Goal: Find contact information: Find contact information

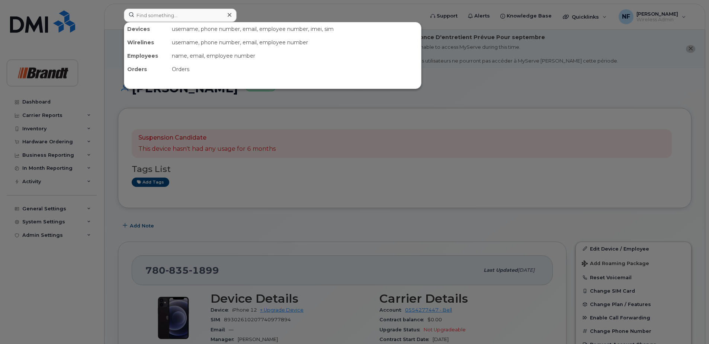
click at [154, 17] on input at bounding box center [180, 15] width 113 height 13
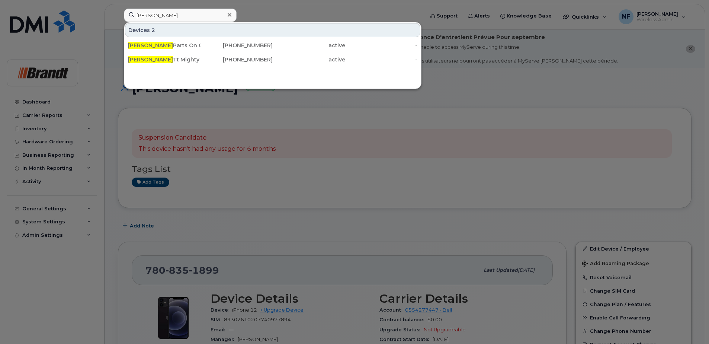
type input "estevan"
click at [193, 47] on div "Estevan Parts On Call" at bounding box center [164, 45] width 73 height 7
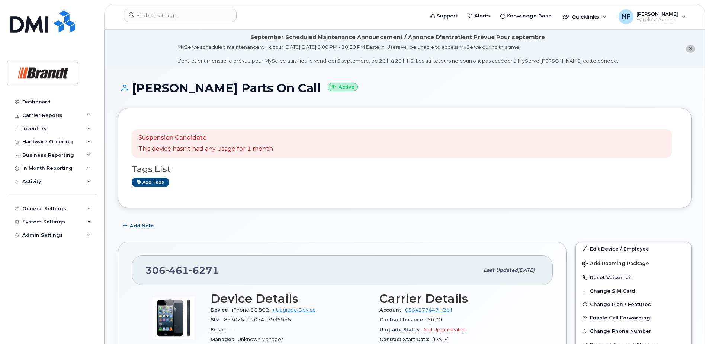
scroll to position [74, 0]
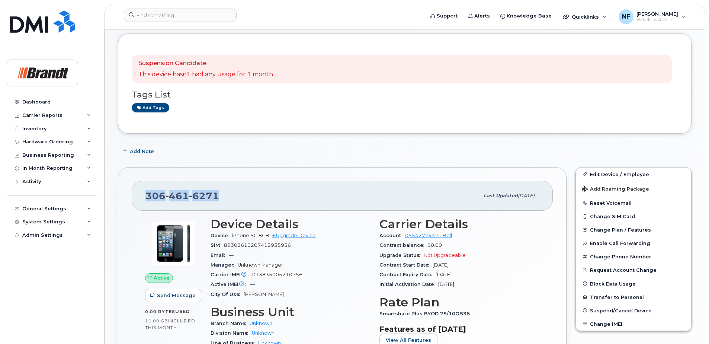
drag, startPoint x: 227, startPoint y: 193, endPoint x: 143, endPoint y: 194, distance: 84.1
click at [143, 194] on div "[PHONE_NUMBER] Last updated [DATE]" at bounding box center [342, 196] width 421 height 30
drag, startPoint x: 243, startPoint y: 247, endPoint x: 301, endPoint y: 247, distance: 58.0
click at [301, 247] on div "SIM [TECHNICAL_ID]" at bounding box center [291, 245] width 160 height 10
drag, startPoint x: 226, startPoint y: 246, endPoint x: 295, endPoint y: 243, distance: 69.3
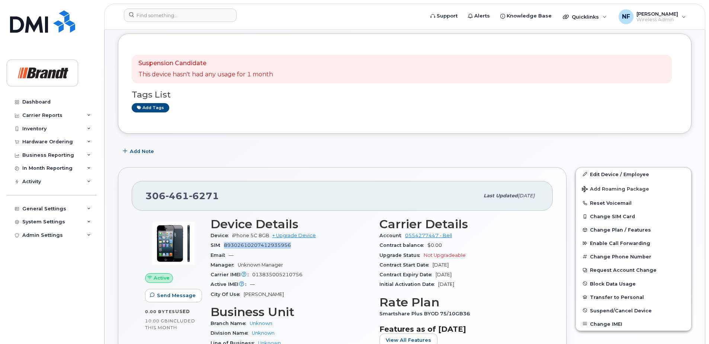
click at [295, 243] on div "SIM [TECHNICAL_ID]" at bounding box center [291, 245] width 160 height 10
drag, startPoint x: 295, startPoint y: 243, endPoint x: 275, endPoint y: 251, distance: 21.3
click at [275, 251] on div "Email —" at bounding box center [291, 255] width 160 height 10
click at [250, 235] on span "iPhone 5C 8GB" at bounding box center [250, 236] width 37 height 6
drag, startPoint x: 250, startPoint y: 235, endPoint x: 255, endPoint y: 247, distance: 12.8
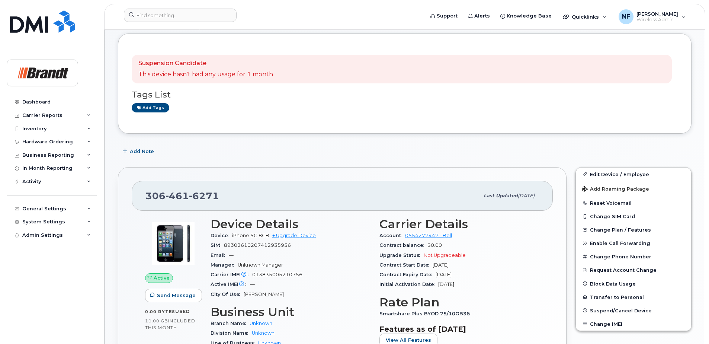
click at [255, 247] on span "89302610207412935956" at bounding box center [257, 245] width 67 height 6
drag, startPoint x: 283, startPoint y: 244, endPoint x: 225, endPoint y: 243, distance: 58.0
click at [225, 243] on div "SIM [TECHNICAL_ID]" at bounding box center [291, 245] width 160 height 10
click at [197, 195] on span "6271" at bounding box center [204, 195] width 30 height 11
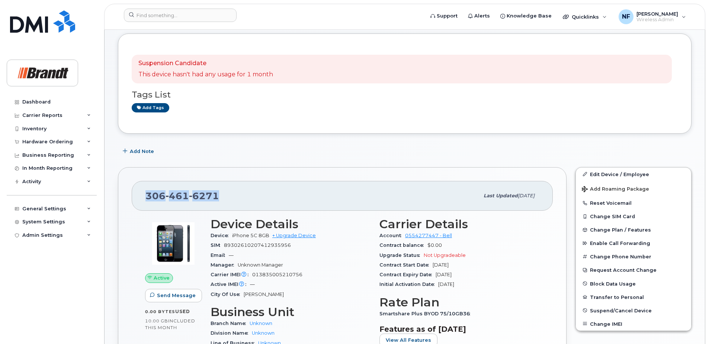
copy span "[PHONE_NUMBER]"
